Goal: Task Accomplishment & Management: Complete application form

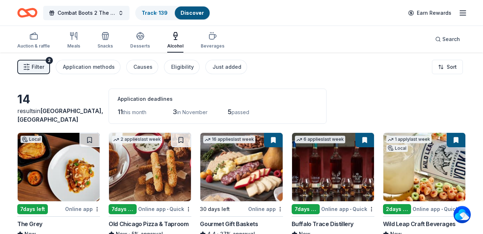
scroll to position [108, 0]
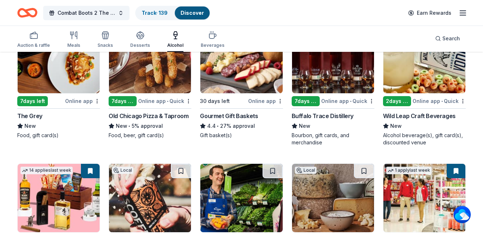
click at [31, 65] on img at bounding box center [59, 59] width 82 height 68
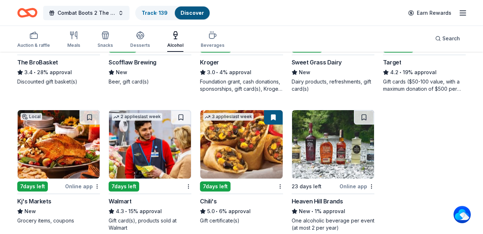
scroll to position [312, 0]
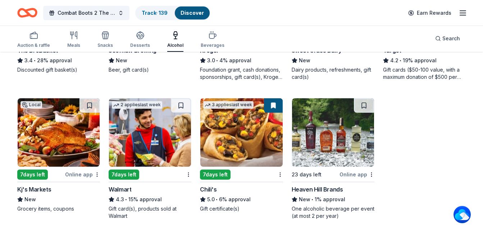
click at [330, 130] on img at bounding box center [333, 132] width 82 height 68
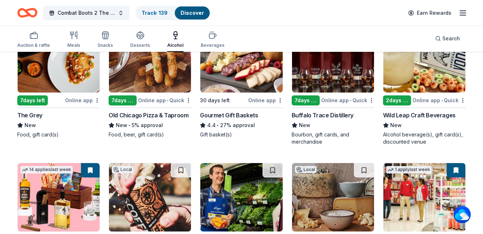
scroll to position [96, 0]
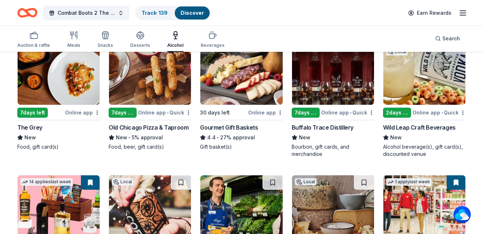
click at [465, 12] on icon "button" at bounding box center [463, 13] width 9 height 9
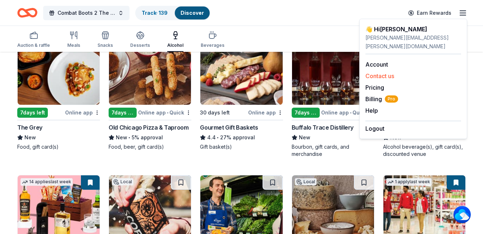
click at [392, 72] on button "Contact us" at bounding box center [380, 76] width 29 height 9
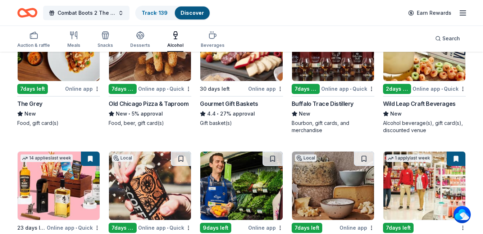
scroll to position [132, 0]
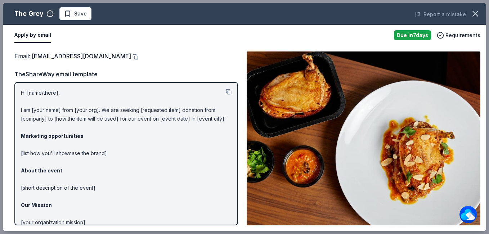
scroll to position [144, 0]
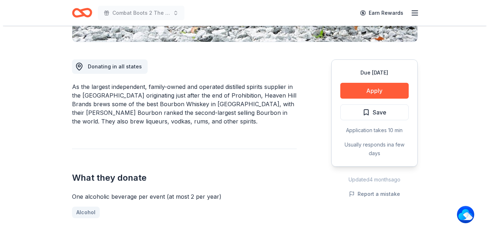
scroll to position [252, 0]
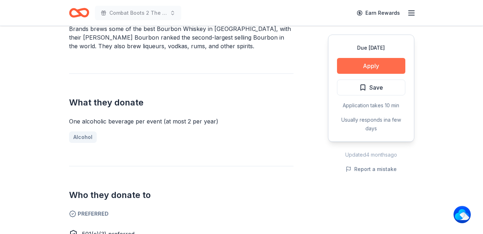
click at [386, 68] on button "Apply" at bounding box center [371, 66] width 68 height 16
